Goal: Task Accomplishment & Management: Use online tool/utility

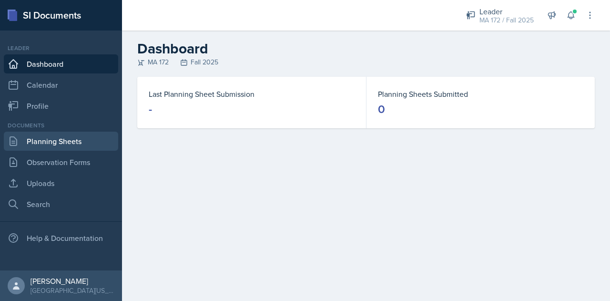
click at [52, 143] on link "Planning Sheets" at bounding box center [61, 141] width 114 height 19
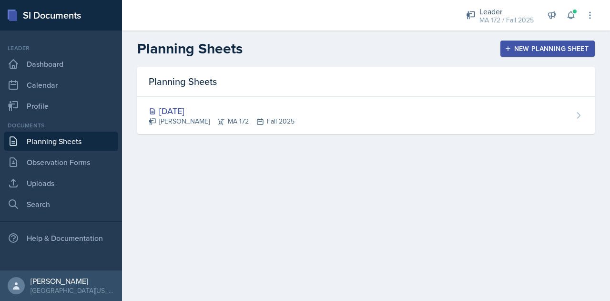
click at [518, 55] on button "New Planning Sheet" at bounding box center [547, 49] width 94 height 16
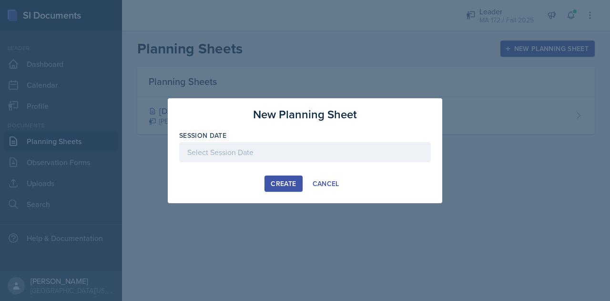
click at [243, 154] on div at bounding box center [305, 152] width 252 height 20
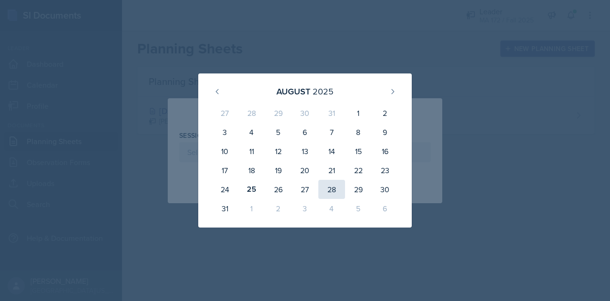
click at [324, 187] on div "28" at bounding box center [331, 189] width 27 height 19
type input "[DATE]"
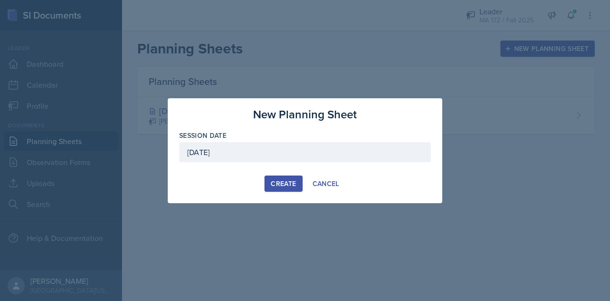
click at [280, 183] on div "Create" at bounding box center [283, 184] width 25 height 8
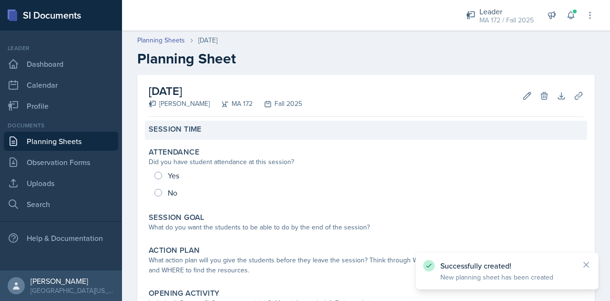
click at [203, 133] on div "Session Time" at bounding box center [366, 129] width 435 height 10
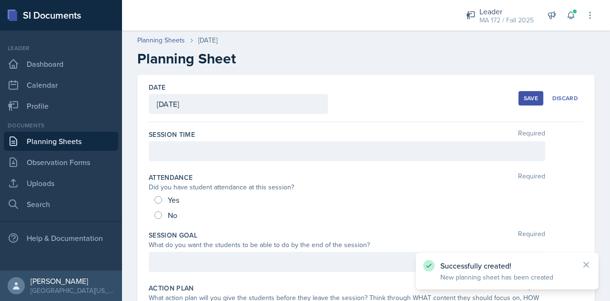
click at [246, 153] on div at bounding box center [347, 151] width 396 height 20
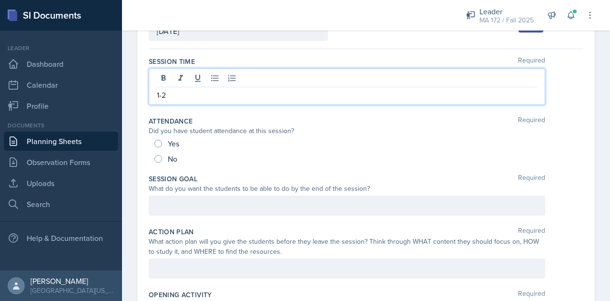
scroll to position [73, 0]
click at [191, 205] on p at bounding box center [347, 204] width 380 height 11
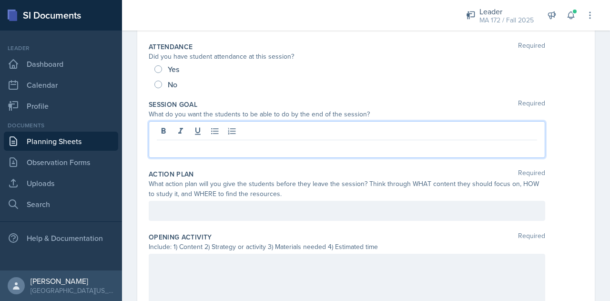
scroll to position [131, 0]
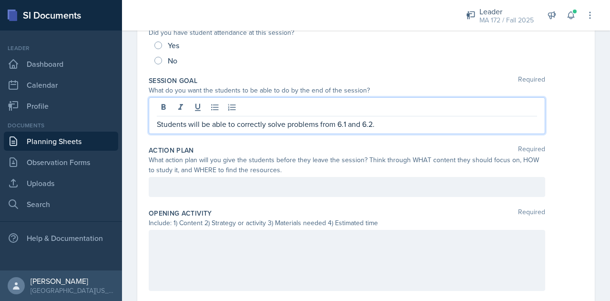
click at [182, 192] on p at bounding box center [347, 186] width 380 height 11
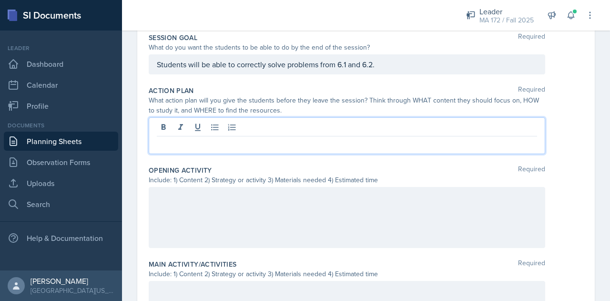
scroll to position [198, 0]
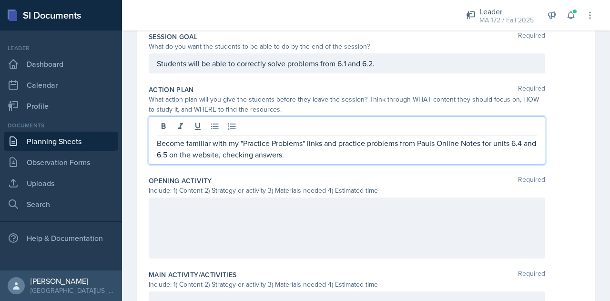
click at [432, 144] on p "Become familiar with my "Practice Problems" links and practice problems from Pa…" at bounding box center [347, 148] width 380 height 23
click at [354, 154] on p "Become familiar with my "Practice Problems" links and practice problems from Pa…" at bounding box center [347, 148] width 380 height 23
click at [484, 143] on p "Become familiar with my "Practice Problems" links and practice problems from Pa…" at bounding box center [347, 148] width 380 height 23
click at [283, 219] on div at bounding box center [347, 227] width 396 height 61
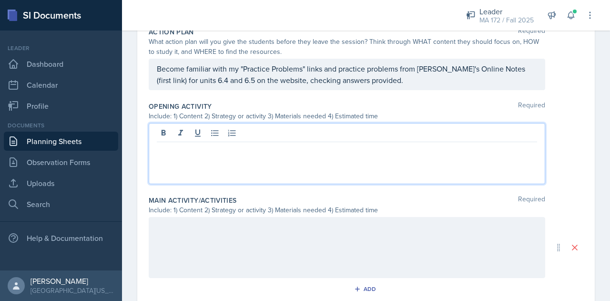
scroll to position [256, 0]
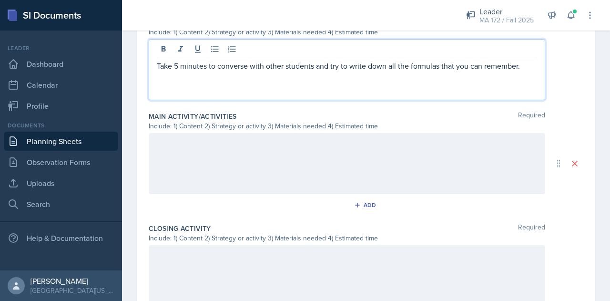
click at [257, 170] on div at bounding box center [347, 163] width 396 height 61
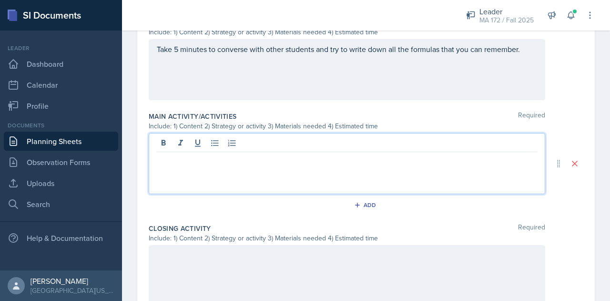
scroll to position [356, 0]
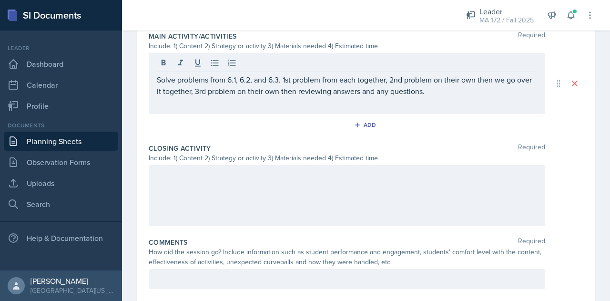
click at [311, 182] on div at bounding box center [347, 195] width 396 height 61
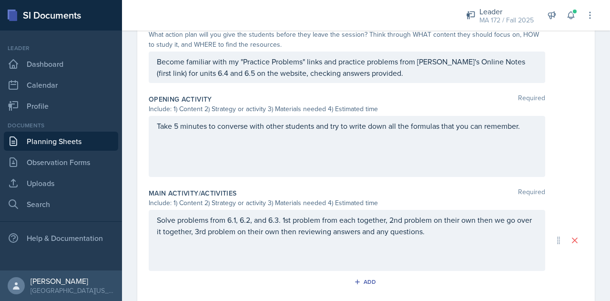
scroll to position [264, 0]
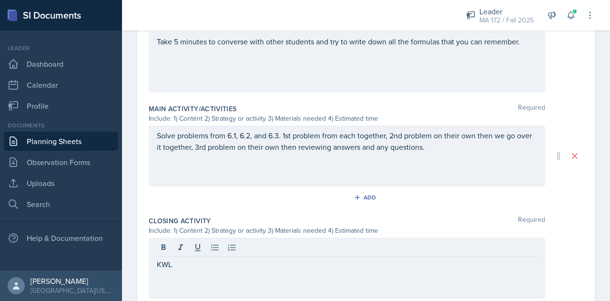
click at [453, 153] on div "Solve problems from 6.1, 6.2, and 6.3. 1st problem from each together, 2nd prob…" at bounding box center [347, 155] width 396 height 61
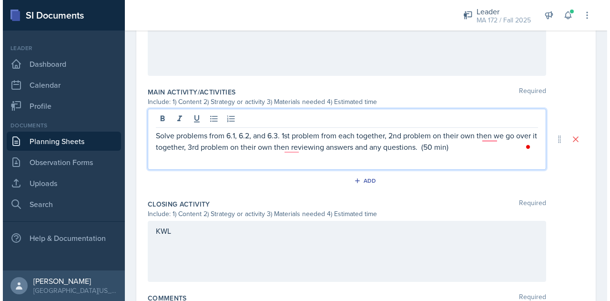
scroll to position [0, 0]
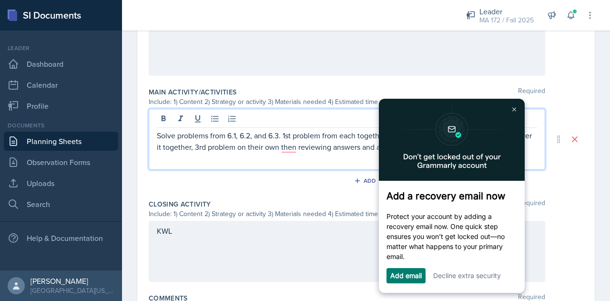
click at [296, 236] on div "KWL" at bounding box center [347, 251] width 396 height 61
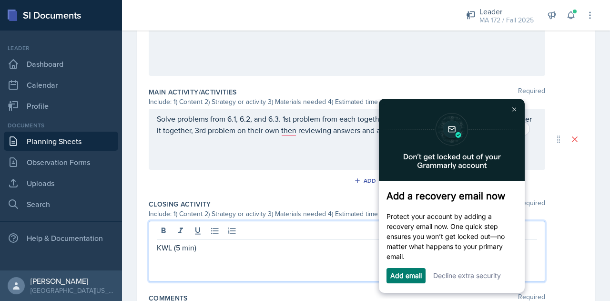
click at [445, 279] on link "Decline extra security" at bounding box center [467, 275] width 68 height 8
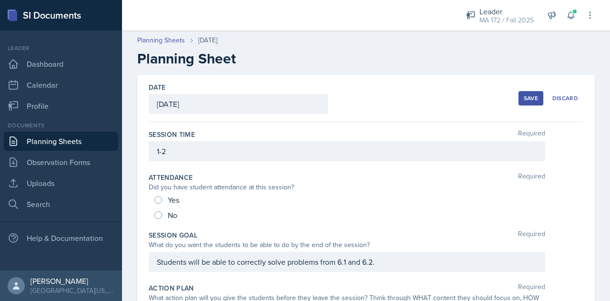
click at [524, 101] on div "Save" at bounding box center [531, 98] width 14 height 8
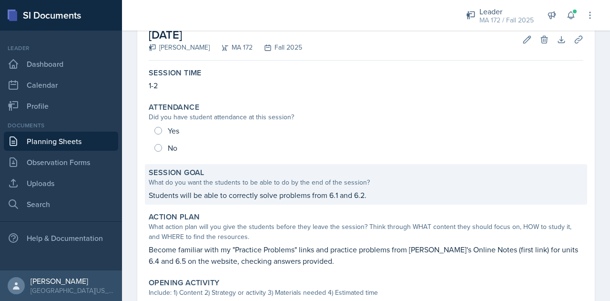
click at [224, 193] on p "Students will be able to correctly solve problems from 6.1 and 6.2." at bounding box center [366, 194] width 435 height 11
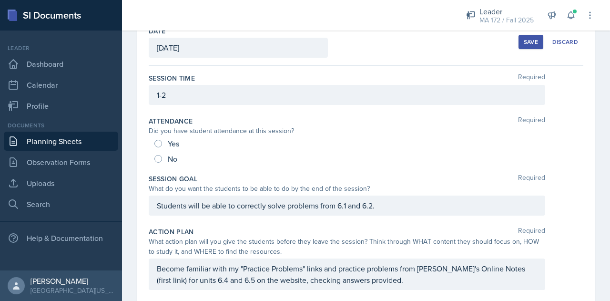
scroll to position [52, 0]
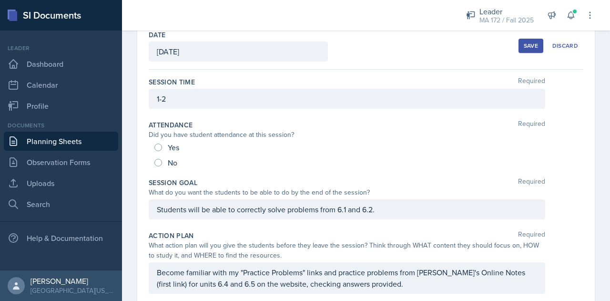
click at [216, 211] on div "Students will be able to correctly solve problems from 6.1 and 6.2." at bounding box center [347, 209] width 396 height 20
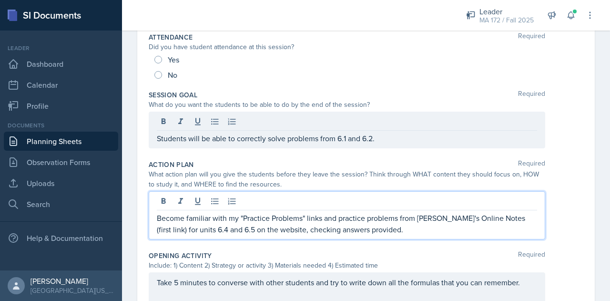
click at [331, 212] on p "Become familiar with my "Practice Problems" links and practice problems from [P…" at bounding box center [347, 223] width 380 height 23
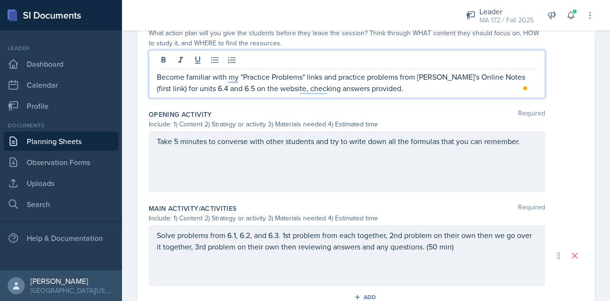
click at [275, 181] on div "Take 5 minutes to converse with other students and try to write down all the fo…" at bounding box center [347, 161] width 396 height 61
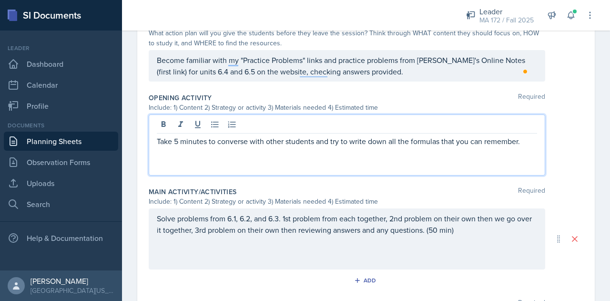
scroll to position [281, 0]
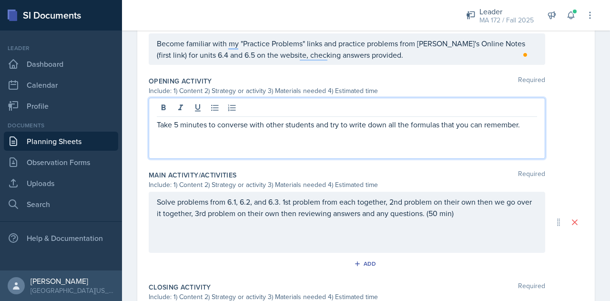
click at [253, 230] on div "Solve problems from 6.1, 6.2, and 6.3. 1st problem from each together, 2nd prob…" at bounding box center [347, 222] width 396 height 61
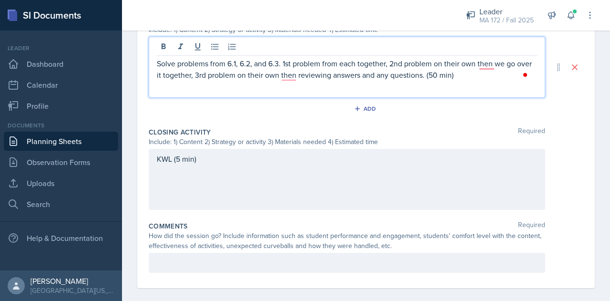
click at [290, 169] on div "KWL (5 min)" at bounding box center [347, 179] width 396 height 61
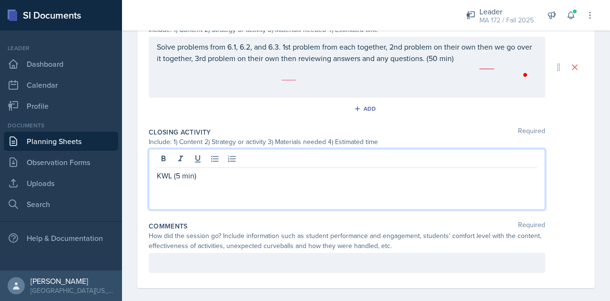
scroll to position [446, 0]
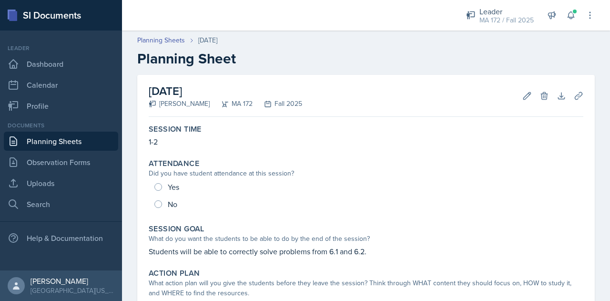
click at [51, 137] on link "Planning Sheets" at bounding box center [61, 141] width 114 height 19
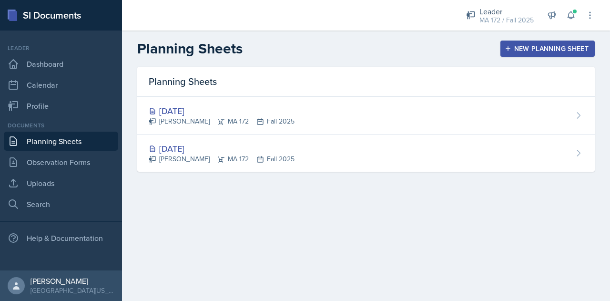
click at [523, 43] on button "New Planning Sheet" at bounding box center [547, 49] width 94 height 16
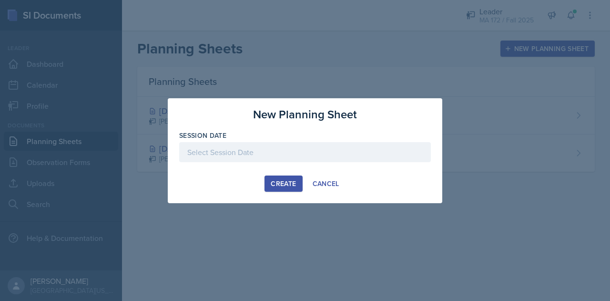
click at [313, 151] on div at bounding box center [305, 152] width 252 height 20
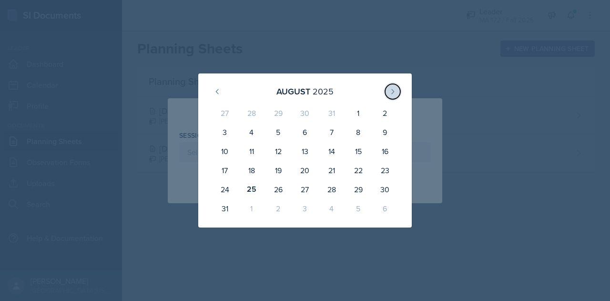
click at [393, 93] on icon at bounding box center [393, 92] width 8 height 8
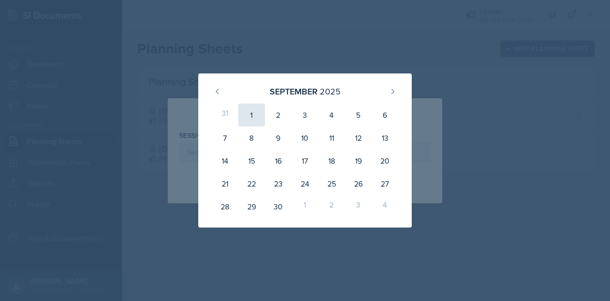
click at [256, 116] on div "1" at bounding box center [251, 114] width 27 height 23
type input "[DATE]"
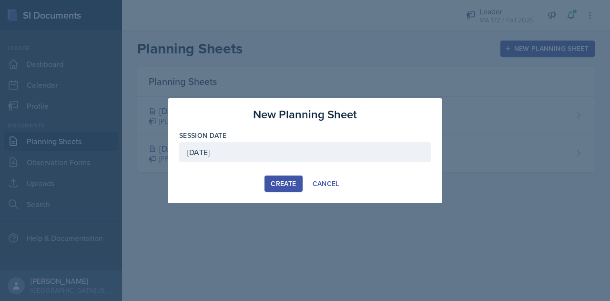
click at [284, 186] on div "Create" at bounding box center [283, 184] width 25 height 8
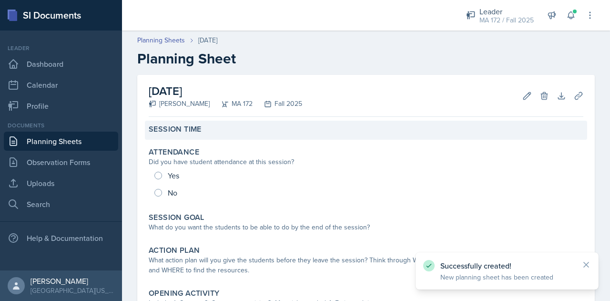
click at [205, 121] on div "Session Time" at bounding box center [366, 130] width 442 height 19
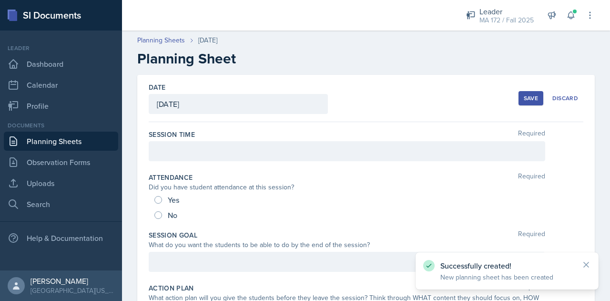
click at [239, 147] on div at bounding box center [347, 151] width 396 height 20
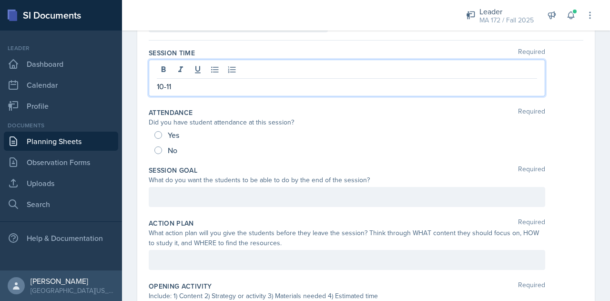
scroll to position [82, 0]
click at [211, 195] on p at bounding box center [347, 195] width 380 height 11
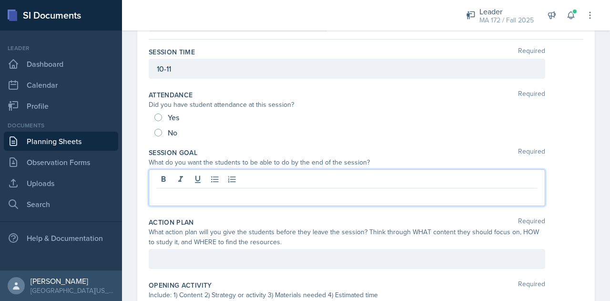
paste div
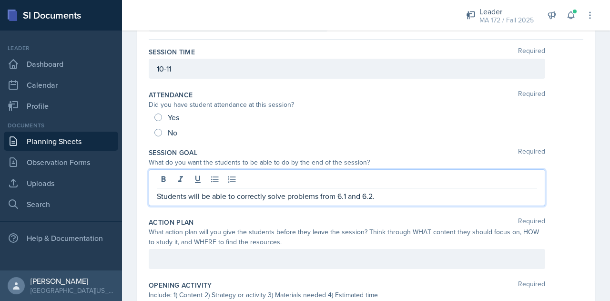
click at [345, 197] on p "Students will be able to correctly solve problems from 6.1 and 6.2." at bounding box center [347, 195] width 380 height 11
click at [388, 195] on p "Students will be able to correctly solve problems from 6.1, 6.2, and 6.2." at bounding box center [347, 195] width 380 height 11
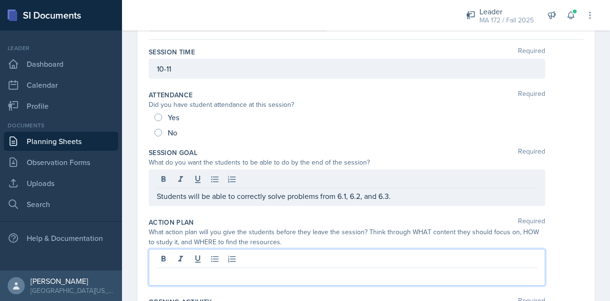
click at [311, 262] on div at bounding box center [347, 267] width 396 height 37
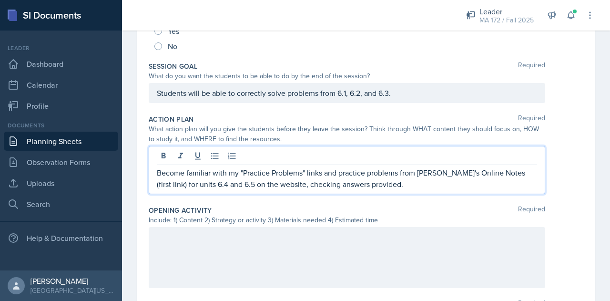
scroll to position [172, 0]
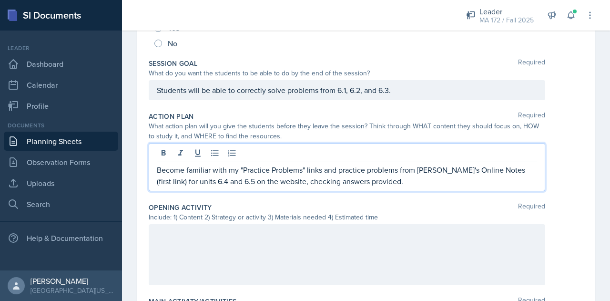
click at [263, 182] on p "Become familiar with my "Practice Problems" links and practice problems from [P…" at bounding box center [347, 175] width 380 height 23
click at [437, 187] on div "Become familiar with my "Practice Problems" links and practice problems from [P…" at bounding box center [347, 167] width 396 height 48
drag, startPoint x: 515, startPoint y: 170, endPoint x: 484, endPoint y: 171, distance: 31.0
click at [484, 171] on p "Become familiar with my "Practice Problems" links and practice problems from [P…" at bounding box center [347, 175] width 380 height 23
click at [183, 180] on p "Become familiar with my "Practice Problems" links and practice problems from [P…" at bounding box center [347, 175] width 380 height 23
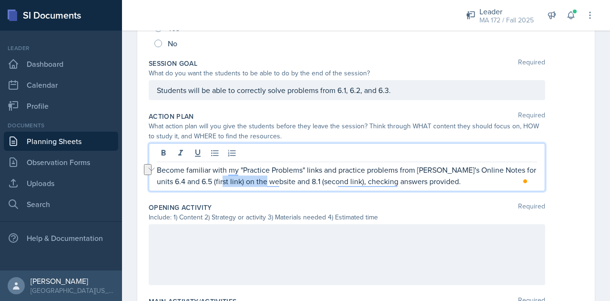
drag, startPoint x: 266, startPoint y: 181, endPoint x: 216, endPoint y: 189, distance: 50.2
click at [216, 189] on div "Become familiar with my "Practice Problems" links and practice problems from [P…" at bounding box center [347, 167] width 396 height 48
click at [419, 199] on div "Opening Activity Required Include: 1) Content 2) Strategy or activity 3) Materi…" at bounding box center [366, 246] width 435 height 94
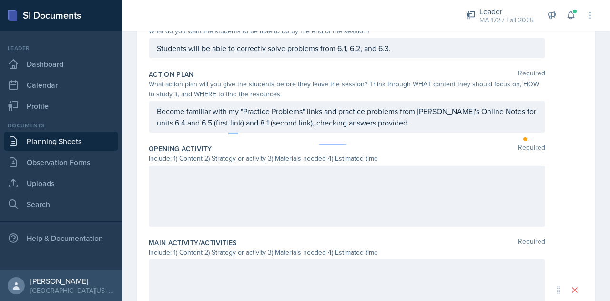
scroll to position [214, 0]
click at [269, 173] on div at bounding box center [347, 195] width 396 height 61
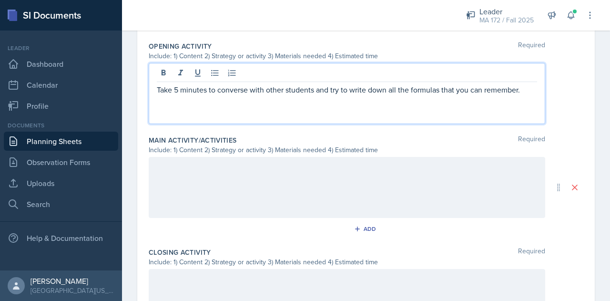
click at [237, 204] on div at bounding box center [347, 187] width 396 height 61
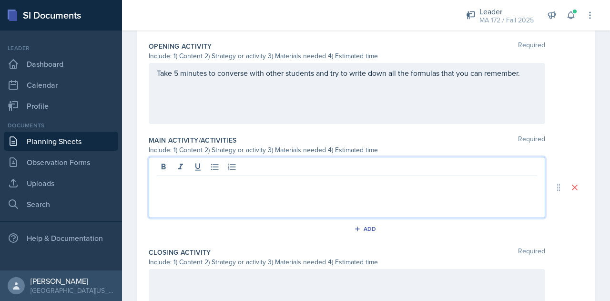
scroll to position [333, 0]
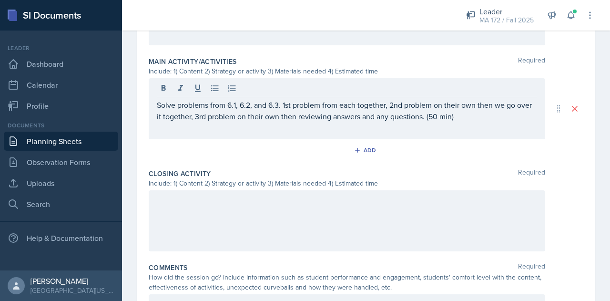
click at [261, 219] on div at bounding box center [347, 220] width 396 height 61
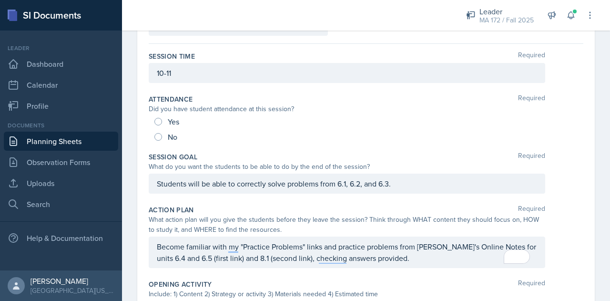
scroll to position [0, 0]
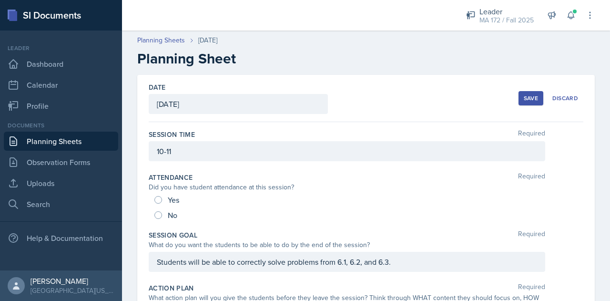
click at [518, 97] on button "Save" at bounding box center [530, 98] width 25 height 14
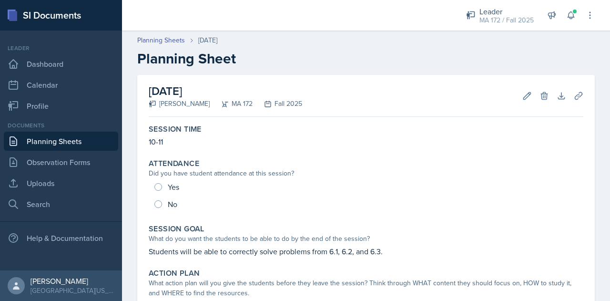
click at [67, 144] on link "Planning Sheets" at bounding box center [61, 141] width 114 height 19
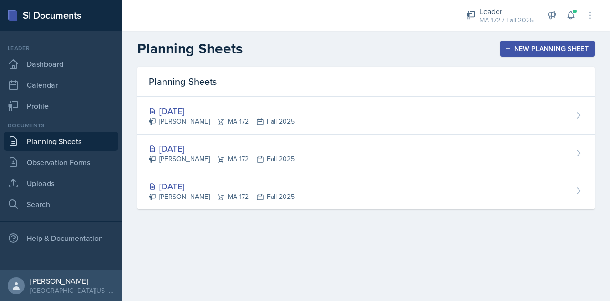
click at [524, 48] on div "New Planning Sheet" at bounding box center [548, 49] width 82 height 8
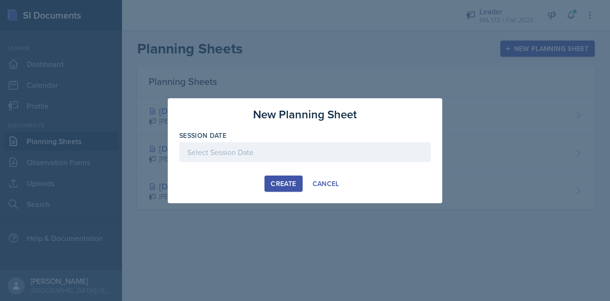
click at [319, 153] on div at bounding box center [305, 152] width 252 height 20
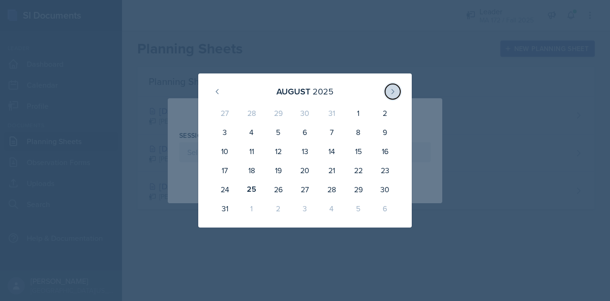
click at [392, 93] on icon at bounding box center [393, 91] width 2 height 4
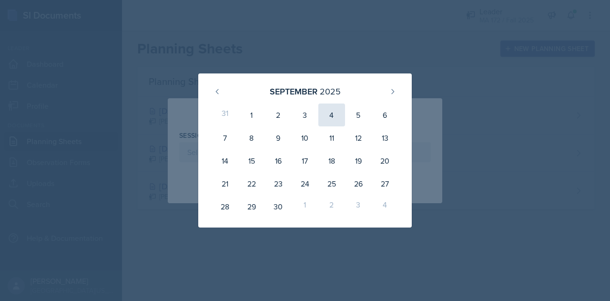
click at [327, 119] on div "4" at bounding box center [331, 114] width 27 height 23
type input "[DATE]"
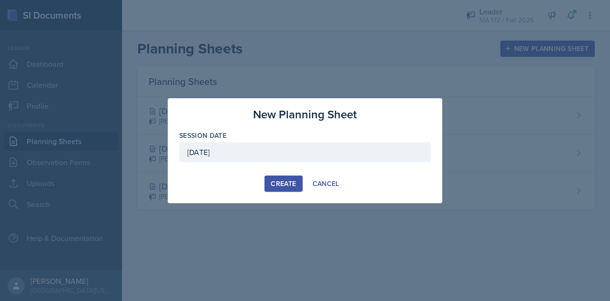
click at [284, 183] on div "Create" at bounding box center [283, 184] width 25 height 8
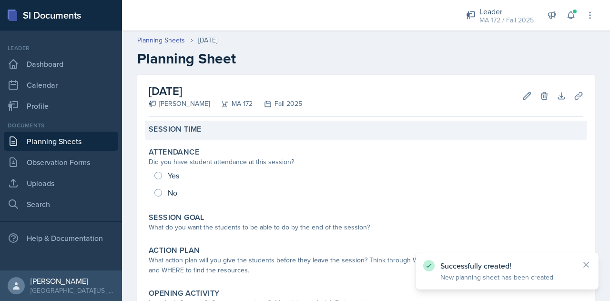
click at [179, 122] on div "Session Time" at bounding box center [366, 130] width 442 height 19
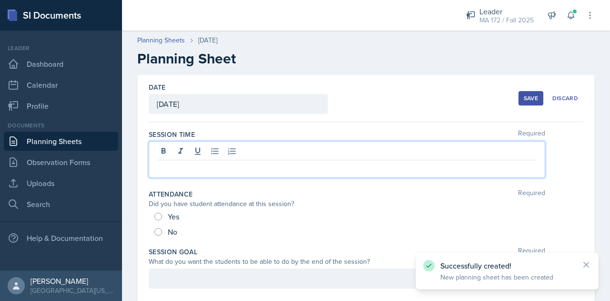
click at [175, 148] on div at bounding box center [347, 159] width 396 height 37
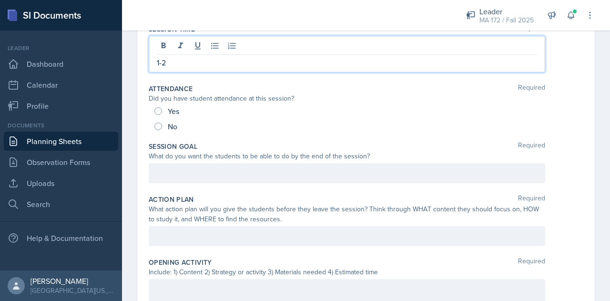
click at [159, 172] on p at bounding box center [347, 172] width 380 height 11
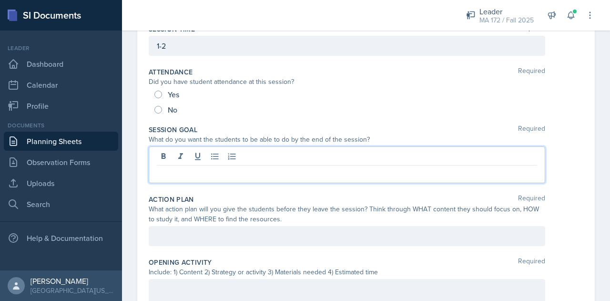
scroll to position [105, 0]
click at [221, 171] on p "Students can accuratly sol" at bounding box center [347, 172] width 380 height 11
click at [251, 178] on p "Students can accurately sol" at bounding box center [347, 172] width 380 height 11
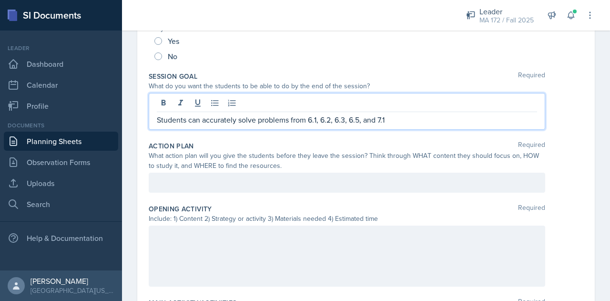
click at [251, 178] on p at bounding box center [347, 182] width 380 height 11
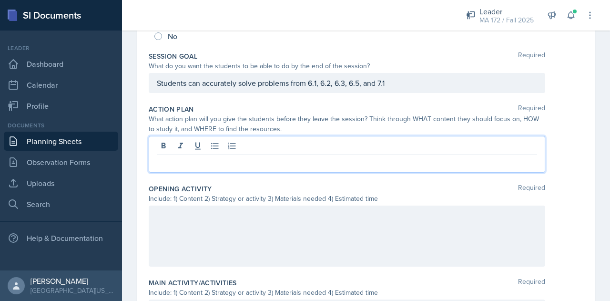
scroll to position [181, 0]
